Goal: Transaction & Acquisition: Subscribe to service/newsletter

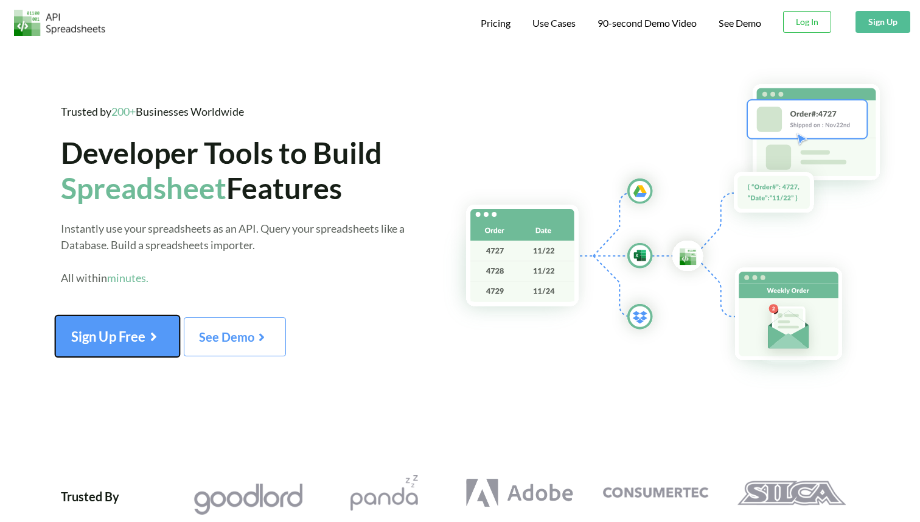
click at [142, 322] on button "Sign Up Free" at bounding box center [117, 335] width 125 height 41
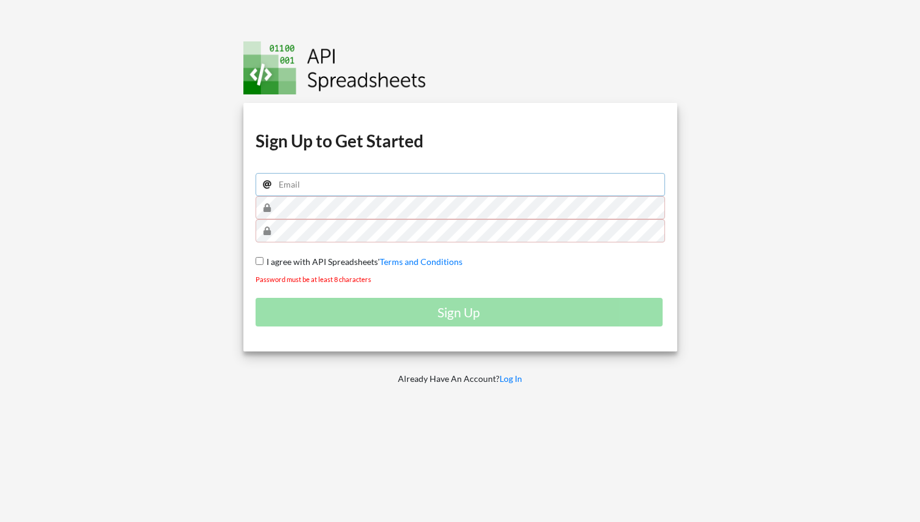
click at [343, 186] on input "email" at bounding box center [461, 184] width 410 height 23
click at [486, 181] on input "email" at bounding box center [461, 184] width 410 height 23
type input "[EMAIL_ADDRESS][DOMAIN_NAME]"
click at [414, 194] on input "[EMAIL_ADDRESS][DOMAIN_NAME]" at bounding box center [461, 184] width 410 height 23
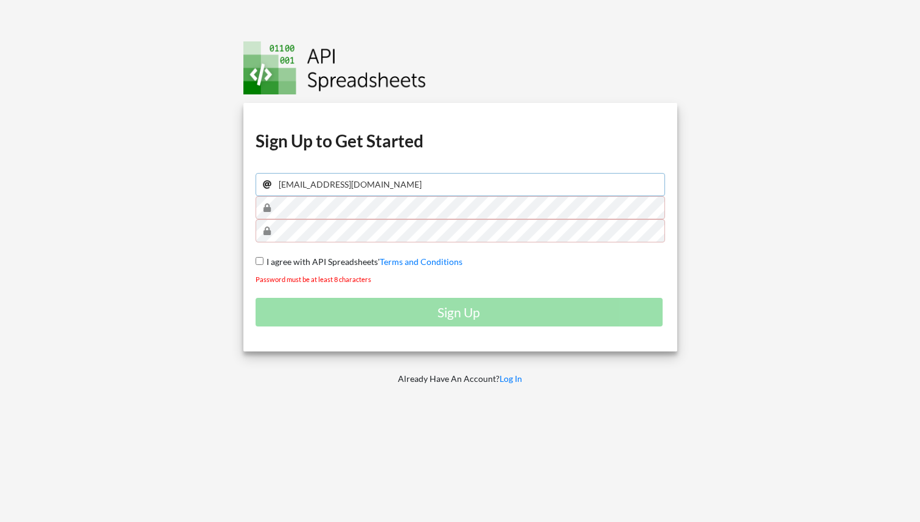
click at [414, 194] on input "[EMAIL_ADDRESS][DOMAIN_NAME]" at bounding box center [461, 184] width 410 height 23
click at [414, 194] on input "email" at bounding box center [461, 184] width 410 height 23
type input "[EMAIL_ADDRESS][DOMAIN_NAME]"
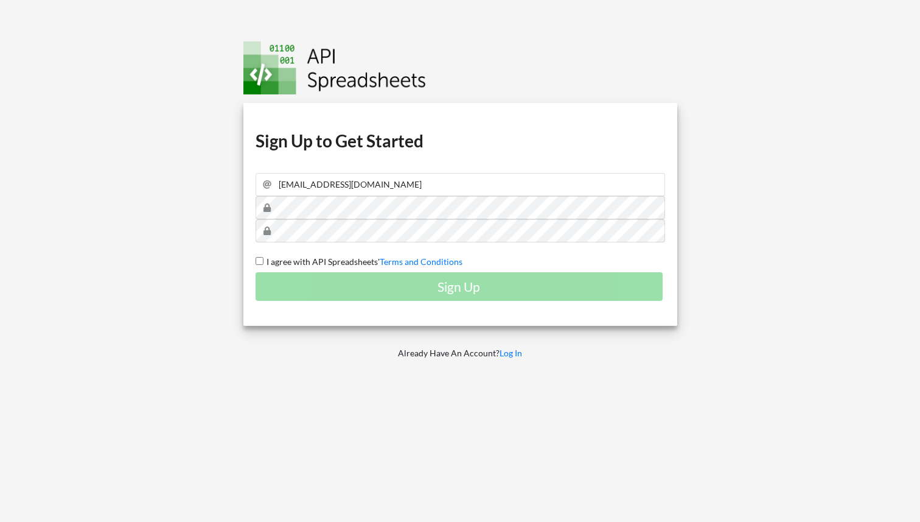
click at [340, 262] on span "I agree with API Spreadsheets'" at bounding box center [321, 261] width 116 height 10
click at [263, 262] on input "I agree with API Spreadsheets' Terms and Conditions" at bounding box center [260, 261] width 8 height 8
checkbox input "true"
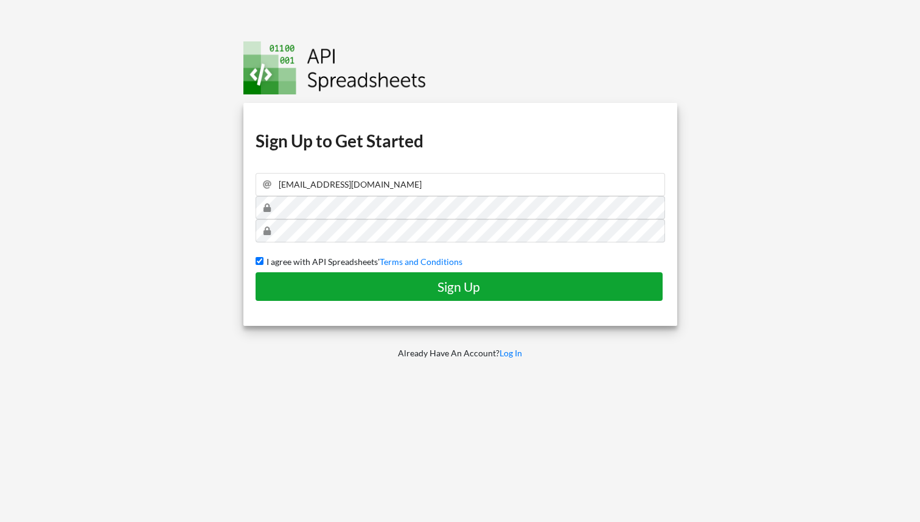
click at [343, 282] on h4 "Sign Up" at bounding box center [459, 286] width 382 height 15
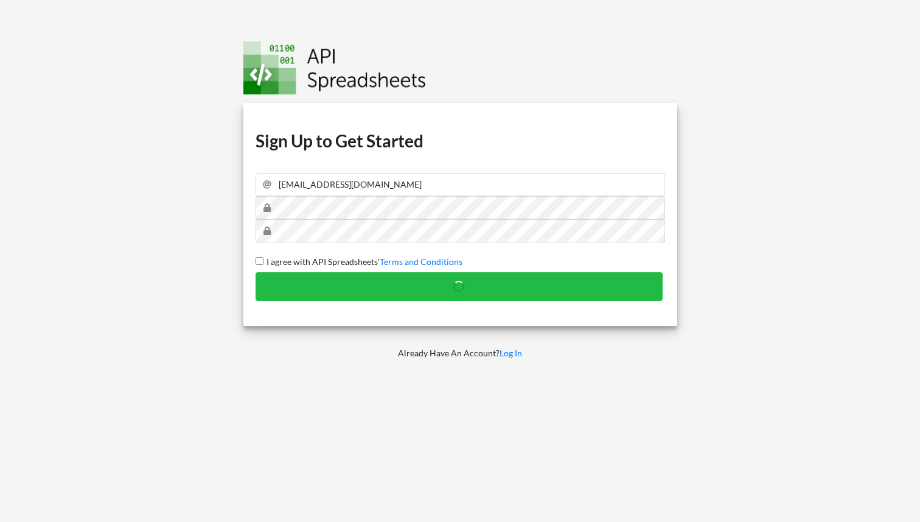
checkbox input "false"
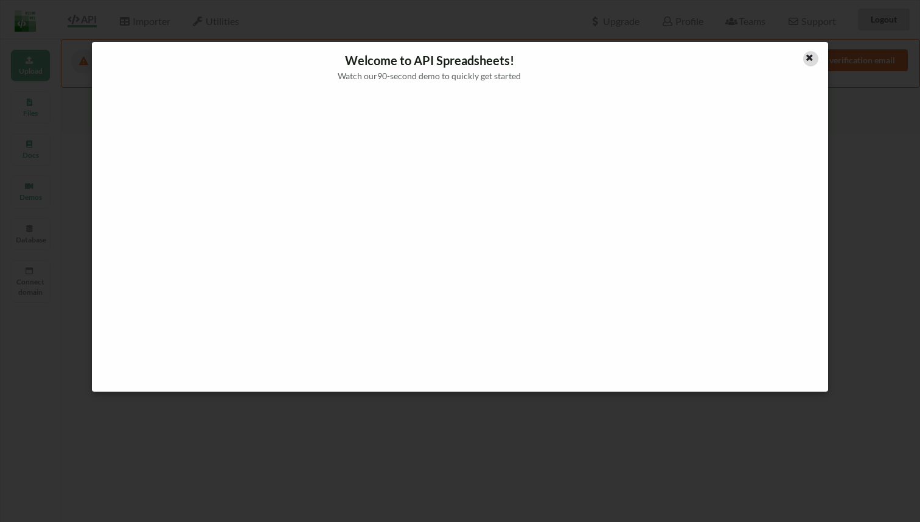
click at [811, 57] on icon at bounding box center [809, 56] width 10 height 9
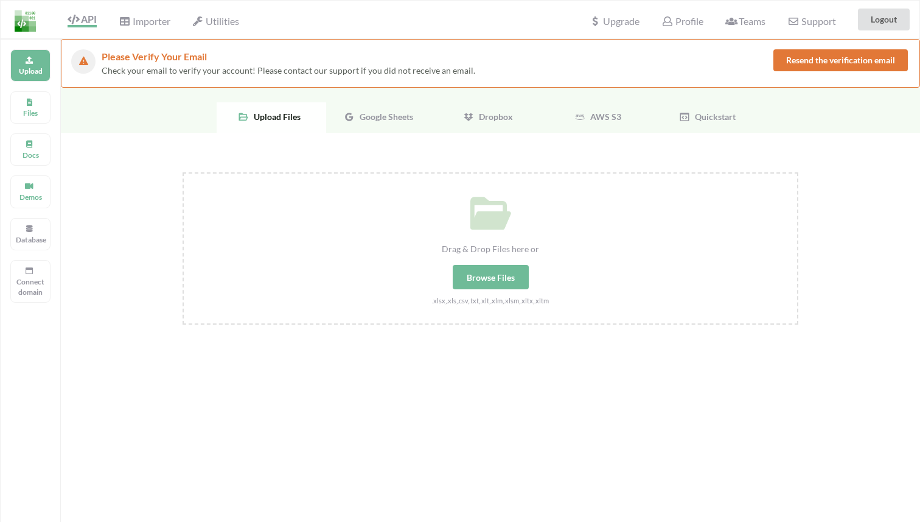
click at [489, 259] on div "Drag & Drop Files here or Browse Files .xlsx,.xls,.csv,.txt,.xlt,.xlm,.xlsm,.xl…" at bounding box center [490, 239] width 613 height 133
click at [183, 172] on input "Drag & Drop Files here or Browse Files .xlsx,.xls,.csv,.txt,.xlt,.xlm,.xlsm,.xl…" at bounding box center [183, 172] width 0 height 0
type input "C:\fakepath\Look Change .xlsx"
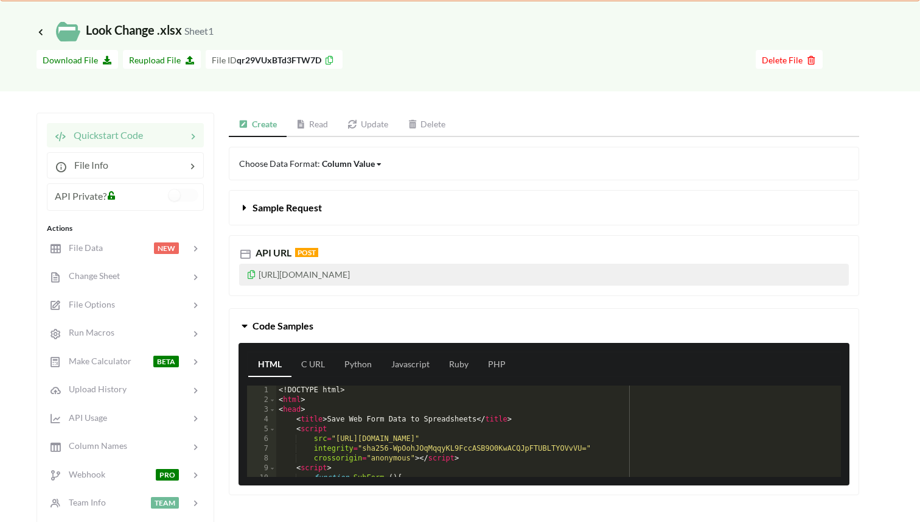
scroll to position [92, 0]
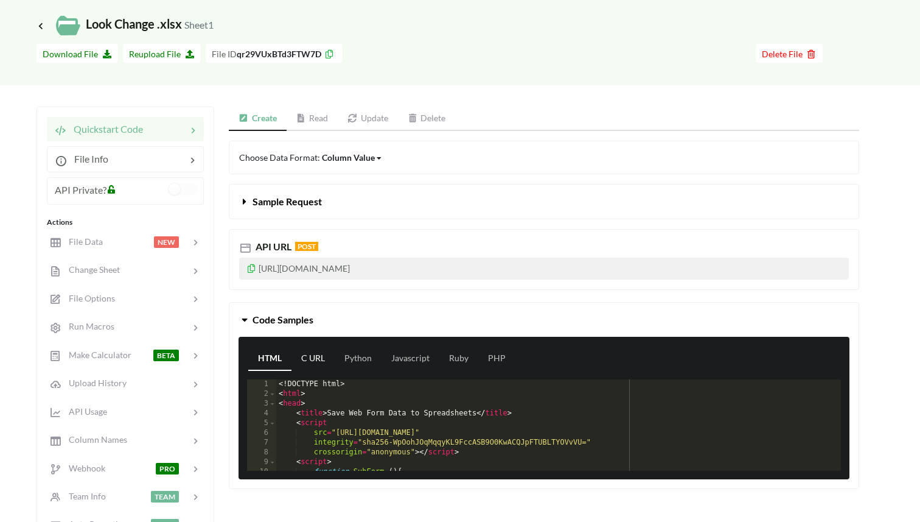
click at [323, 355] on link "C URL" at bounding box center [312, 358] width 43 height 24
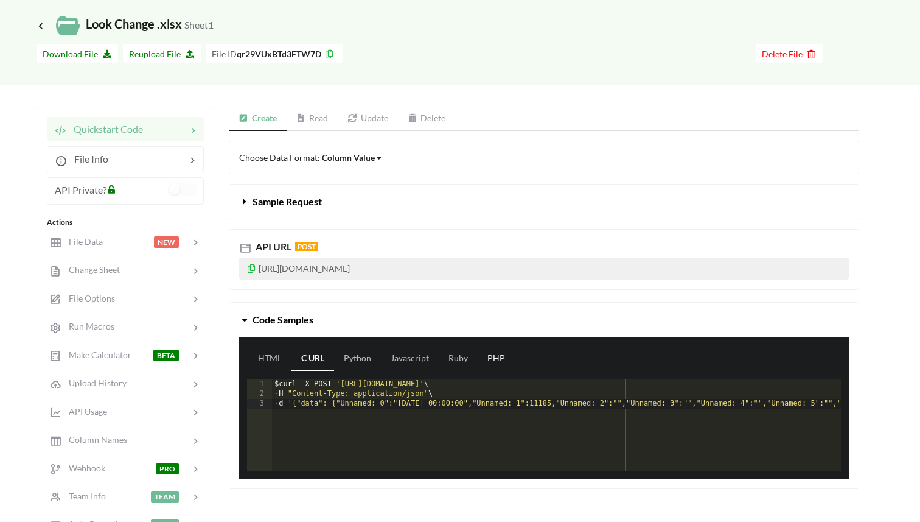
click at [501, 358] on link "PHP" at bounding box center [496, 358] width 37 height 24
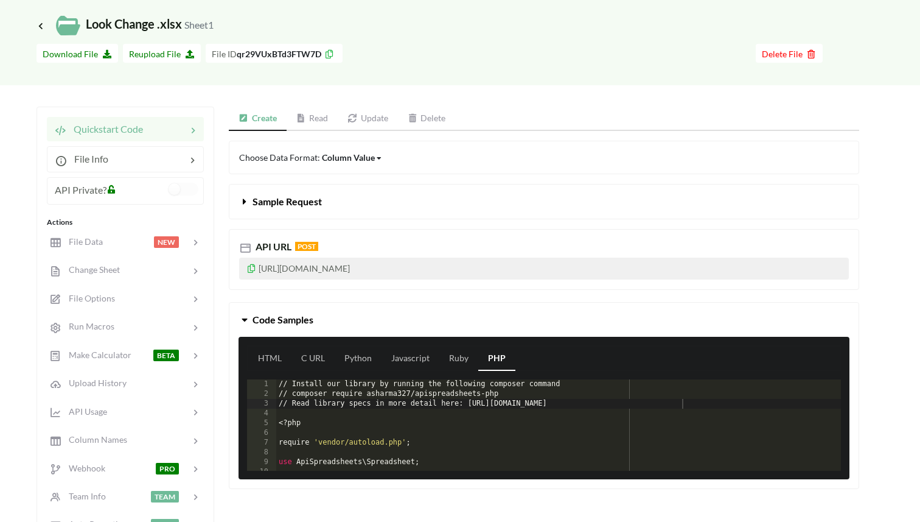
click at [505, 268] on p "https://api.apispreadsheets.com/data/qr29VUxBTd3FTW7D/" at bounding box center [544, 268] width 610 height 22
copy p "https://api.apispreadsheets.com/data/qr29VUxBTd3FTW7D/"
